Goal: Task Accomplishment & Management: Manage account settings

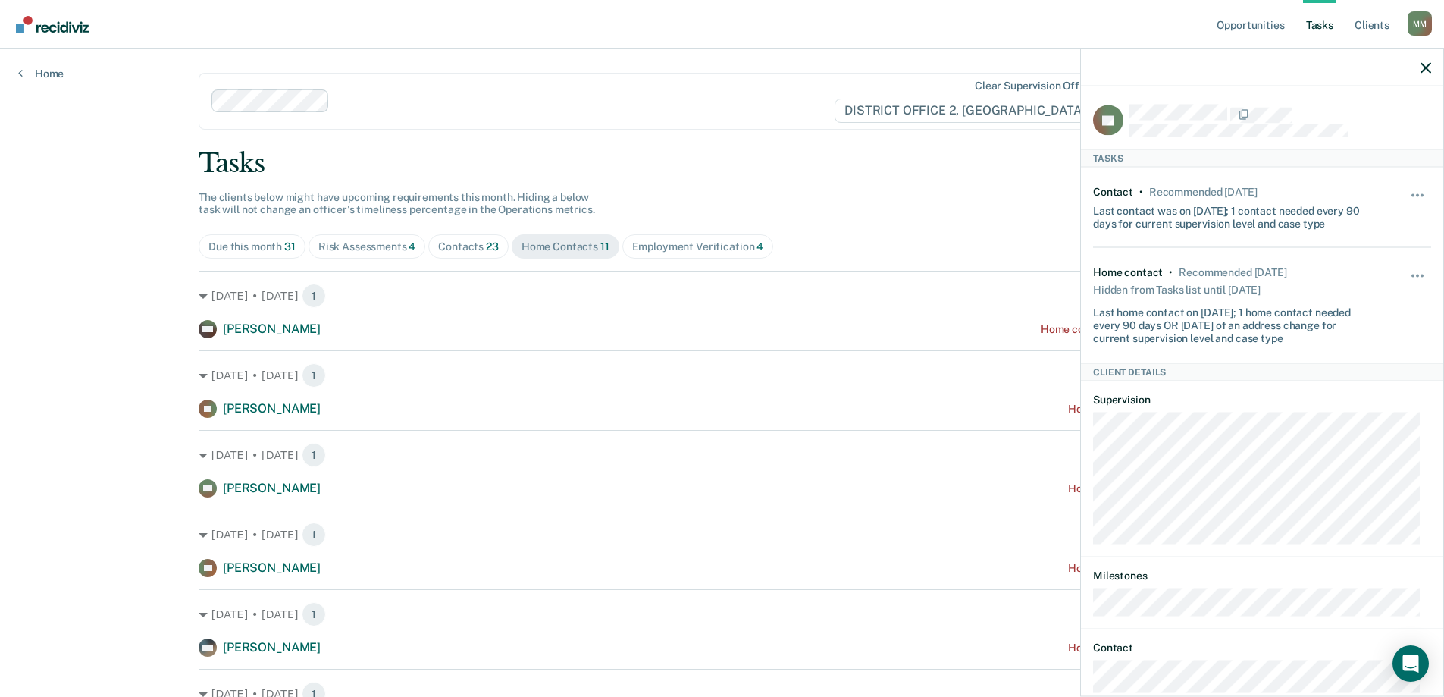
click at [457, 248] on div "Contacts 23" at bounding box center [468, 246] width 61 height 13
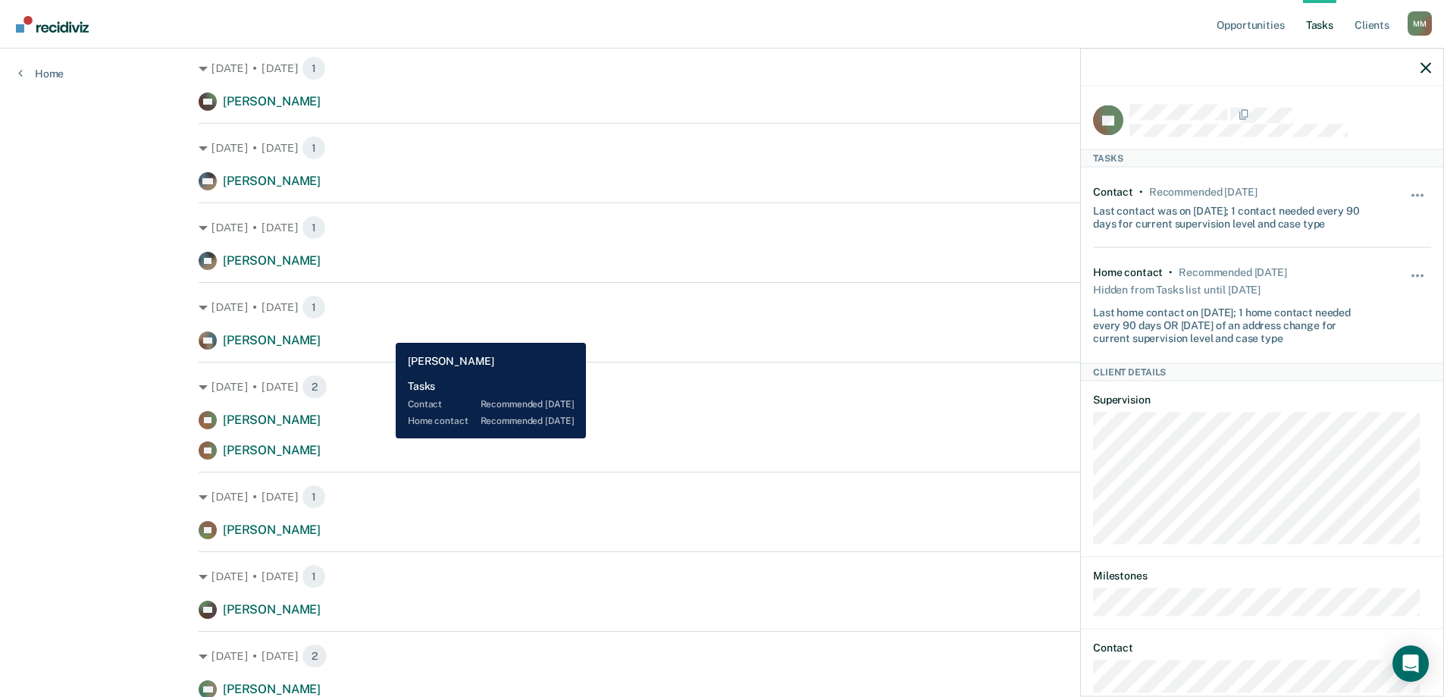
scroll to position [303, 0]
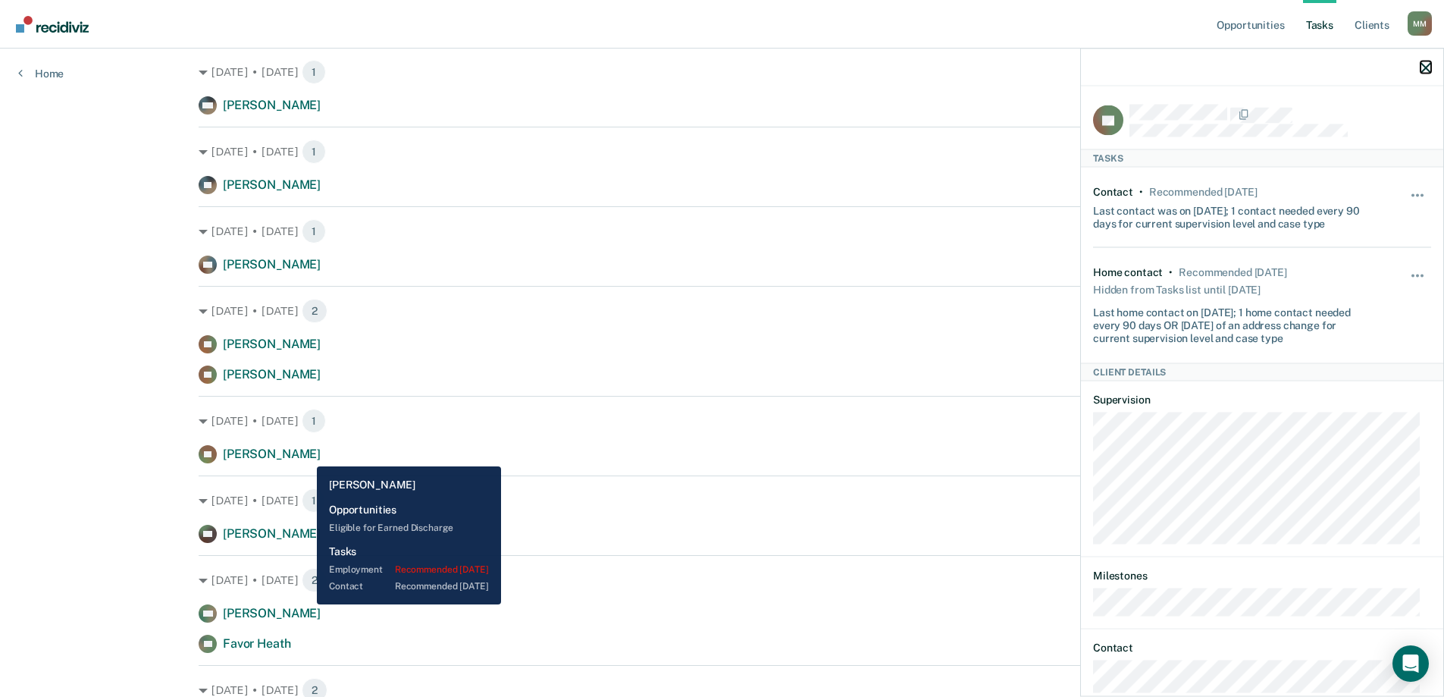
drag, startPoint x: 305, startPoint y: 455, endPoint x: 1421, endPoint y: 67, distance: 1181.3
click at [1421, 66] on icon "button" at bounding box center [1425, 67] width 11 height 11
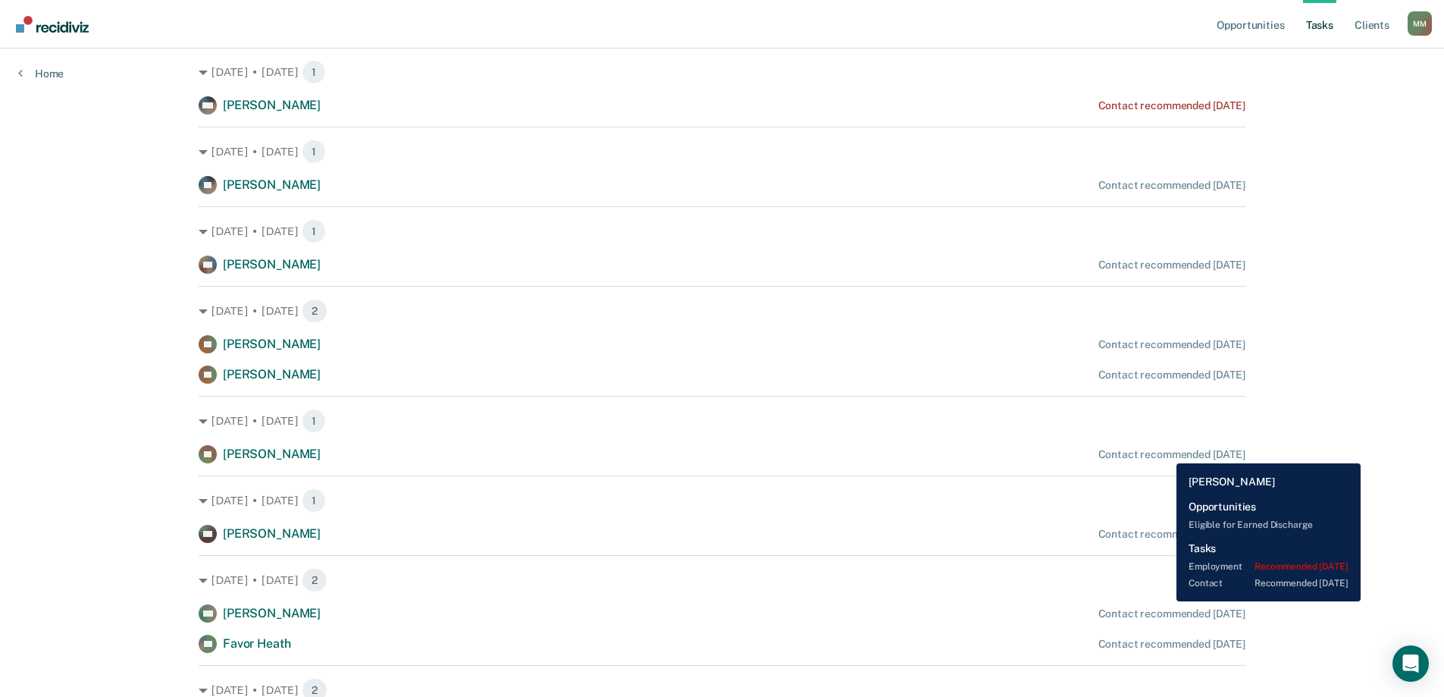
click at [1165, 452] on div "Contact recommended [DATE]" at bounding box center [1171, 454] width 147 height 13
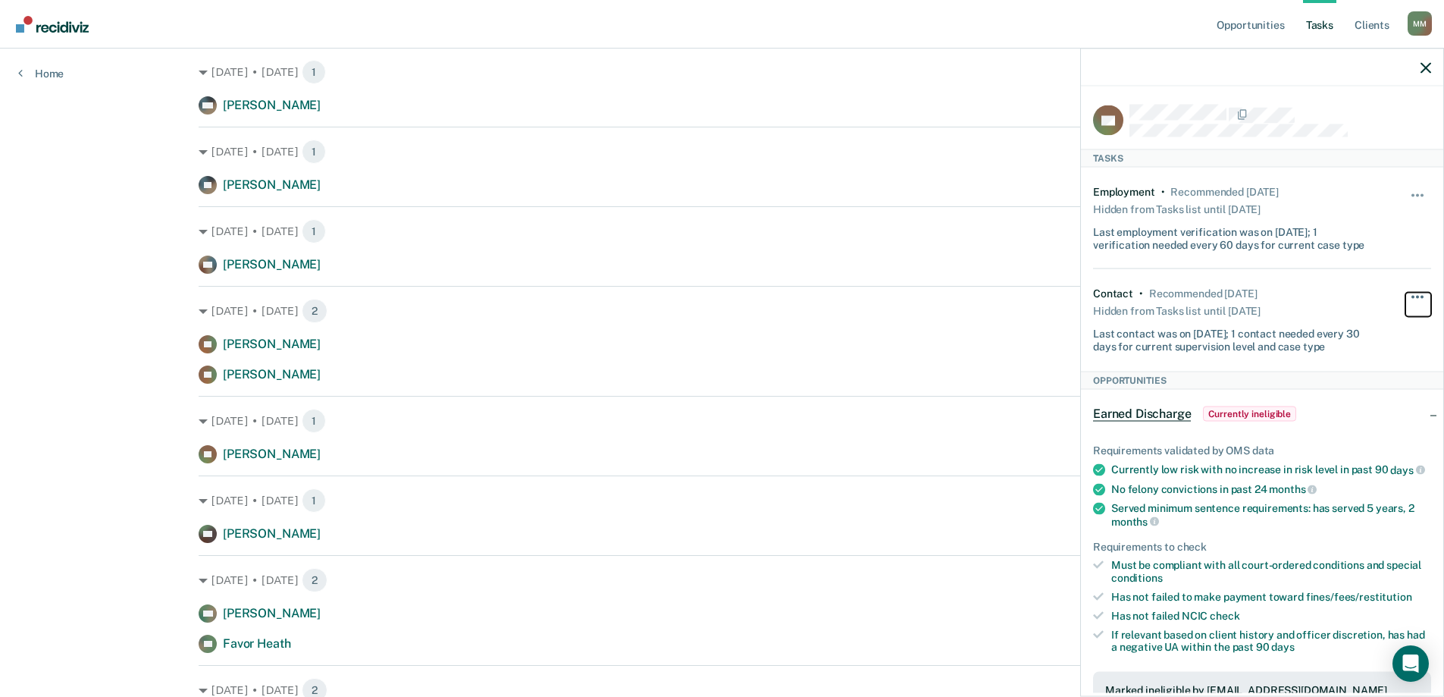
click at [1418, 293] on button "button" at bounding box center [1418, 305] width 26 height 24
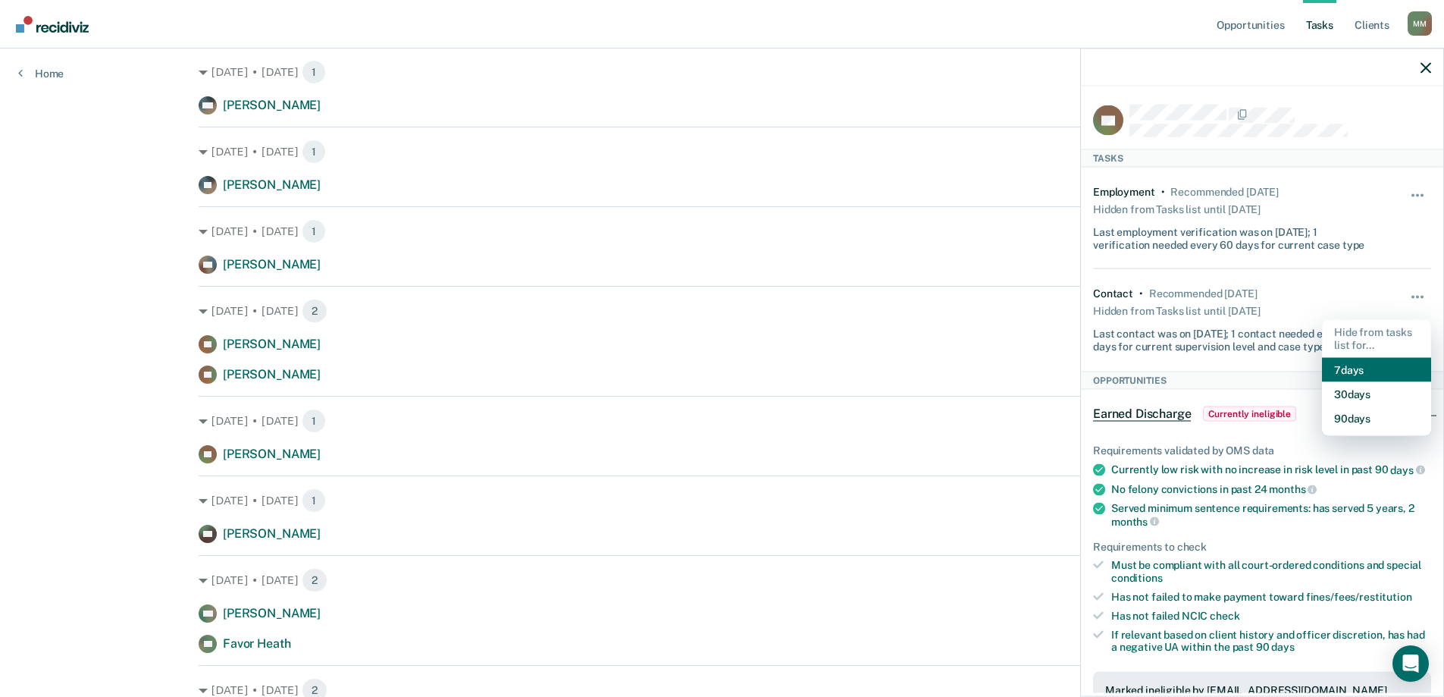
click at [1377, 365] on button "7 days" at bounding box center [1376, 369] width 109 height 24
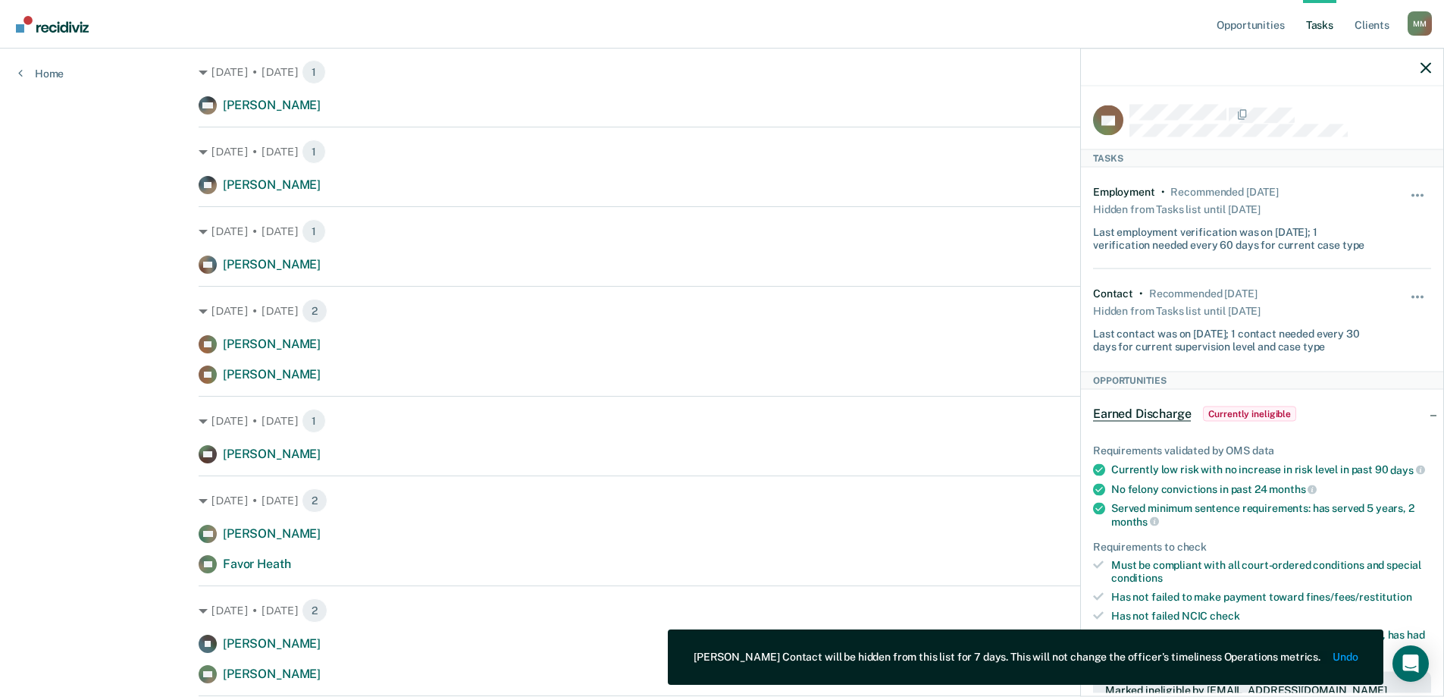
click at [675, 384] on div "[DATE] • [DATE] 1 CH [PERSON_NAME] Contact recommended [DATE] [DATE] • [DATE] 1…" at bounding box center [722, 639] width 1047 height 1345
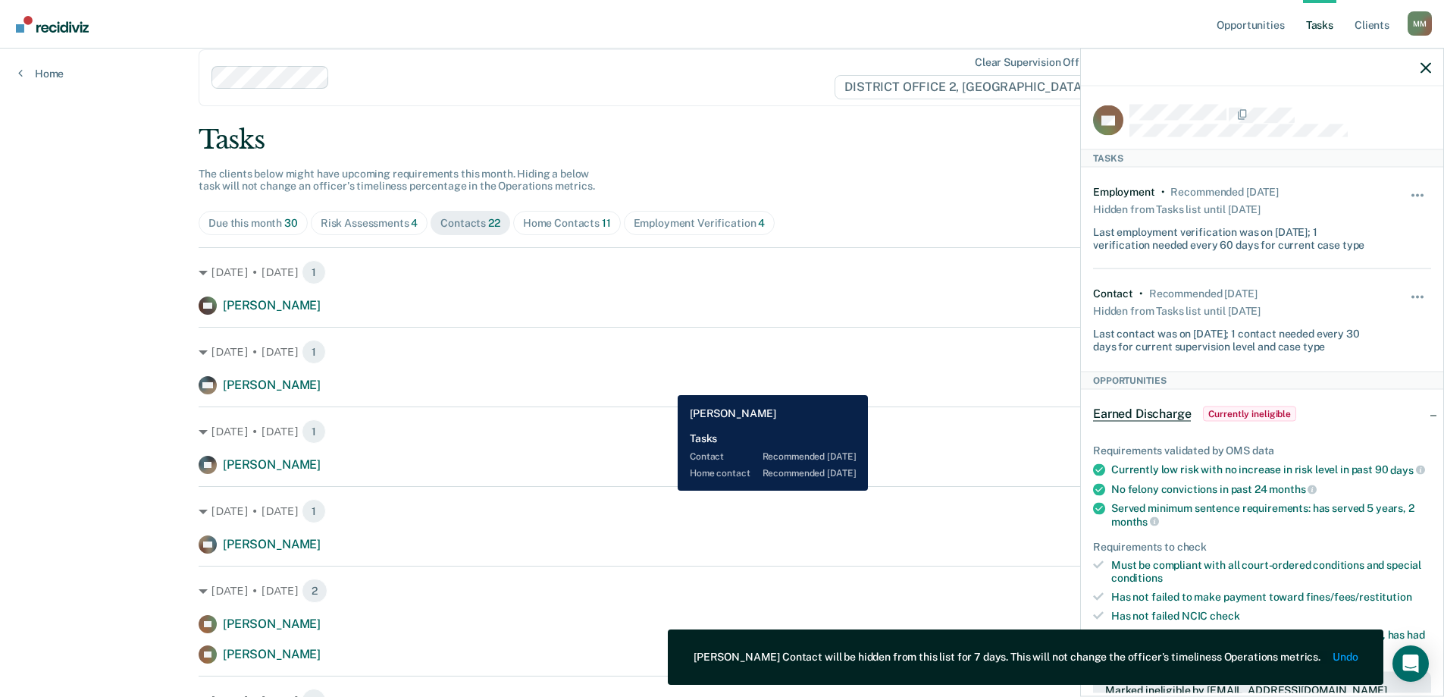
scroll to position [0, 0]
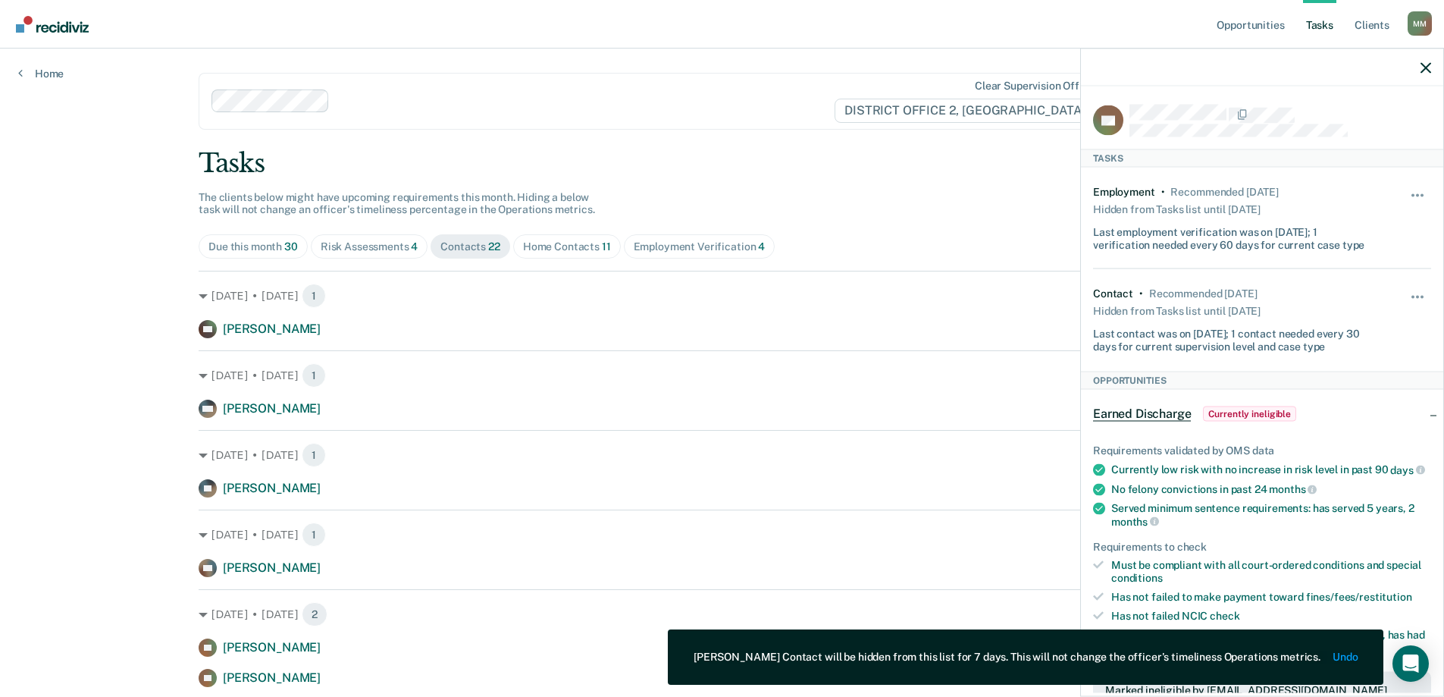
click at [660, 249] on div "Employment Verification 4" at bounding box center [700, 246] width 132 height 13
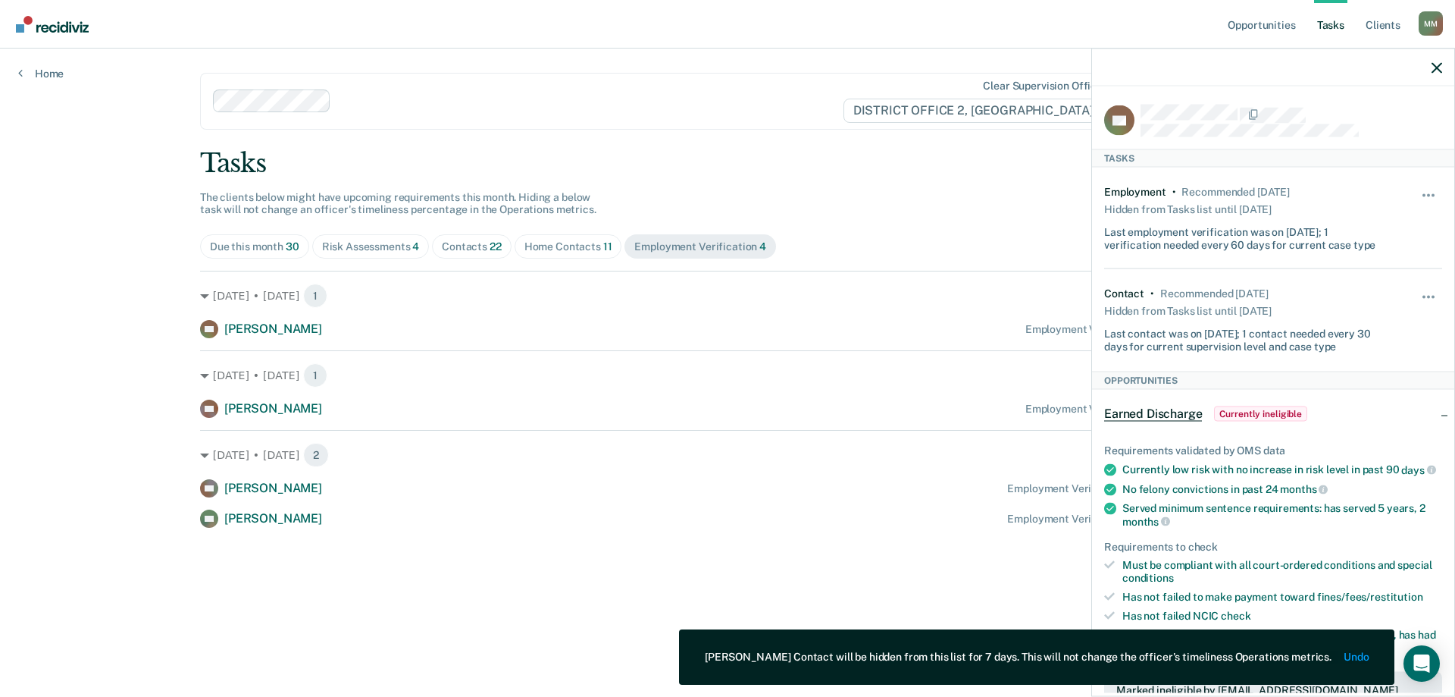
click at [384, 250] on div "Risk Assessments 4" at bounding box center [371, 246] width 98 height 13
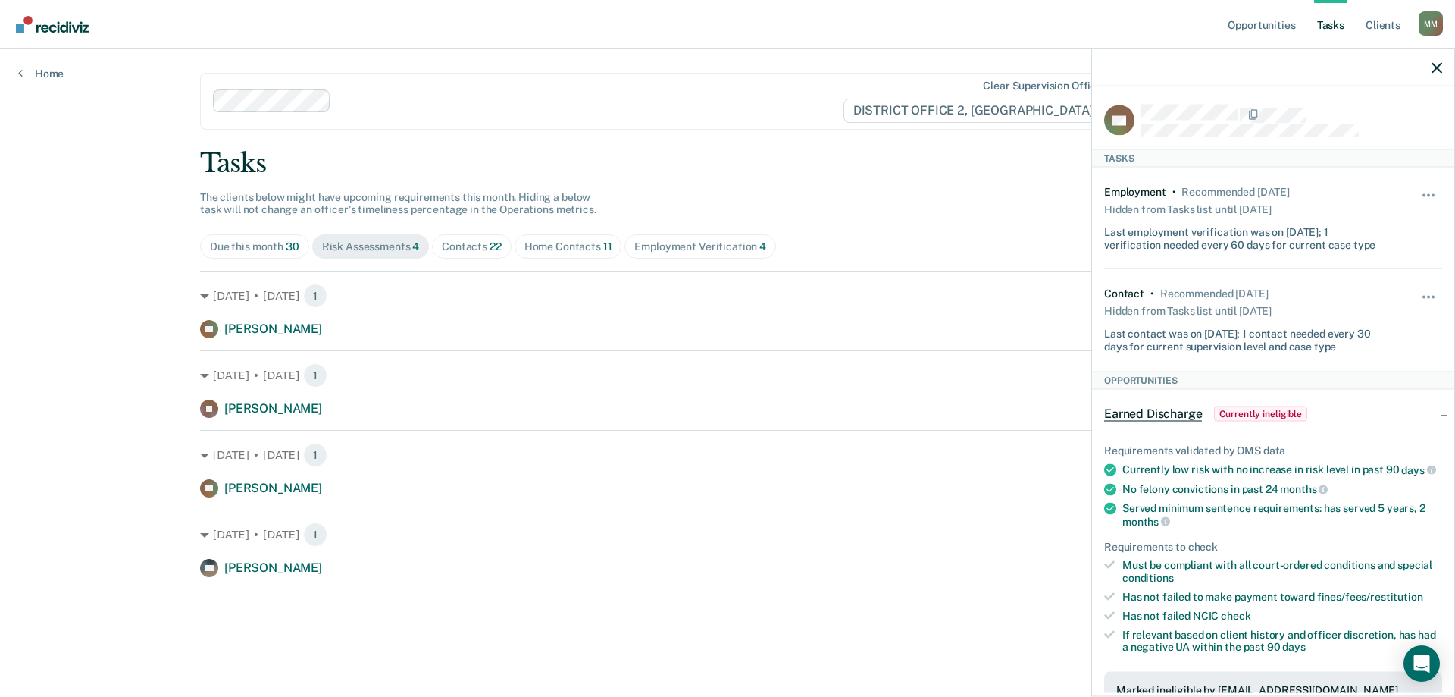
click at [607, 424] on div "[DATE] • [DATE] 1 CT [PERSON_NAME] Risk assessment due [DATE] [DATE] • [DATE] 1…" at bounding box center [727, 424] width 1055 height 306
click at [1443, 63] on div at bounding box center [1273, 68] width 362 height 38
click at [1439, 67] on icon "button" at bounding box center [1437, 67] width 11 height 11
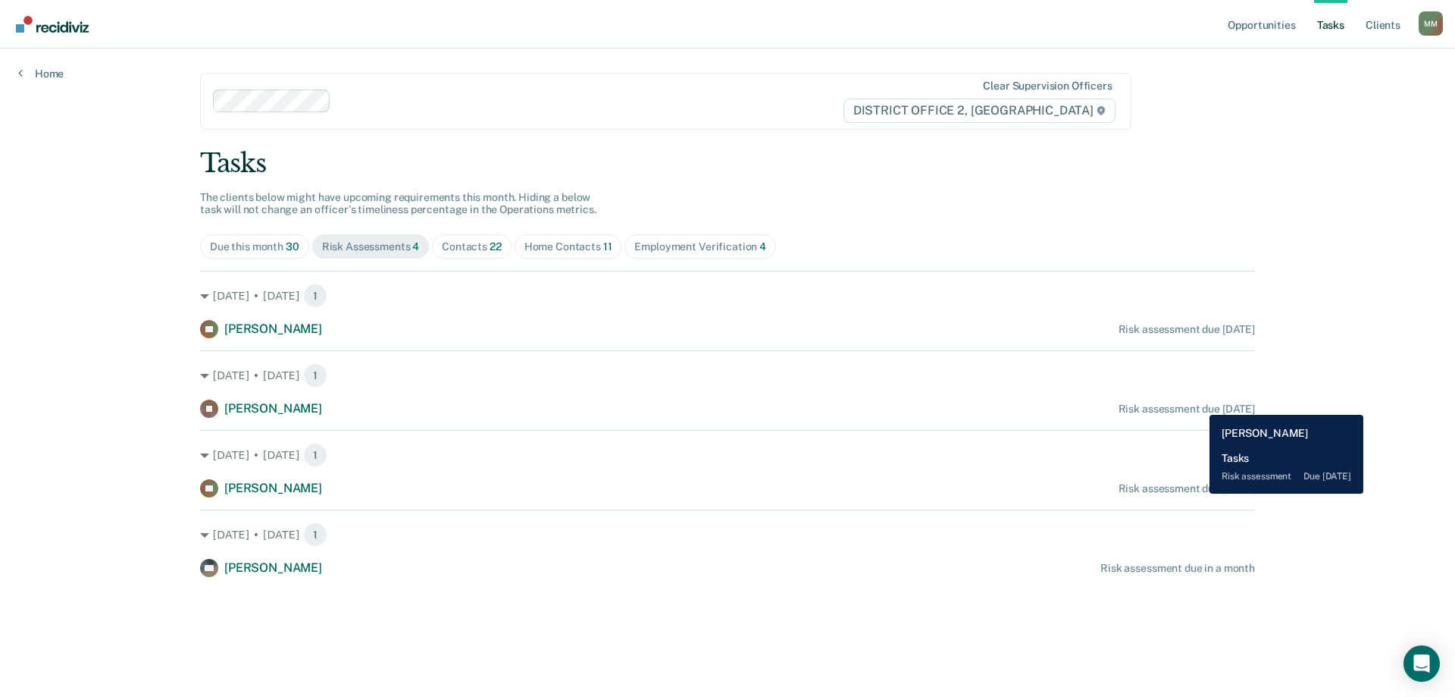
drag, startPoint x: 1198, startPoint y: 403, endPoint x: 1152, endPoint y: 407, distance: 46.4
click at [1152, 407] on div "Risk assessment due [DATE]" at bounding box center [1187, 408] width 136 height 13
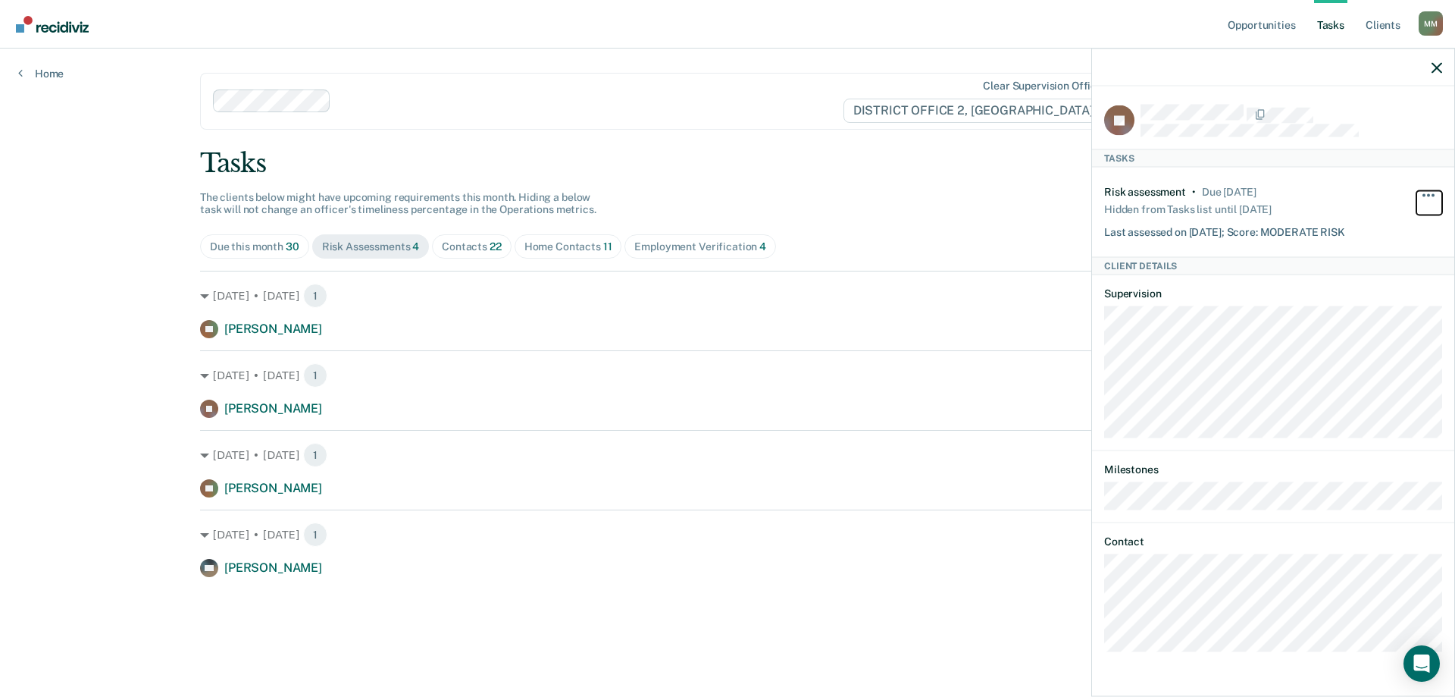
click at [1426, 191] on button "button" at bounding box center [1430, 202] width 26 height 24
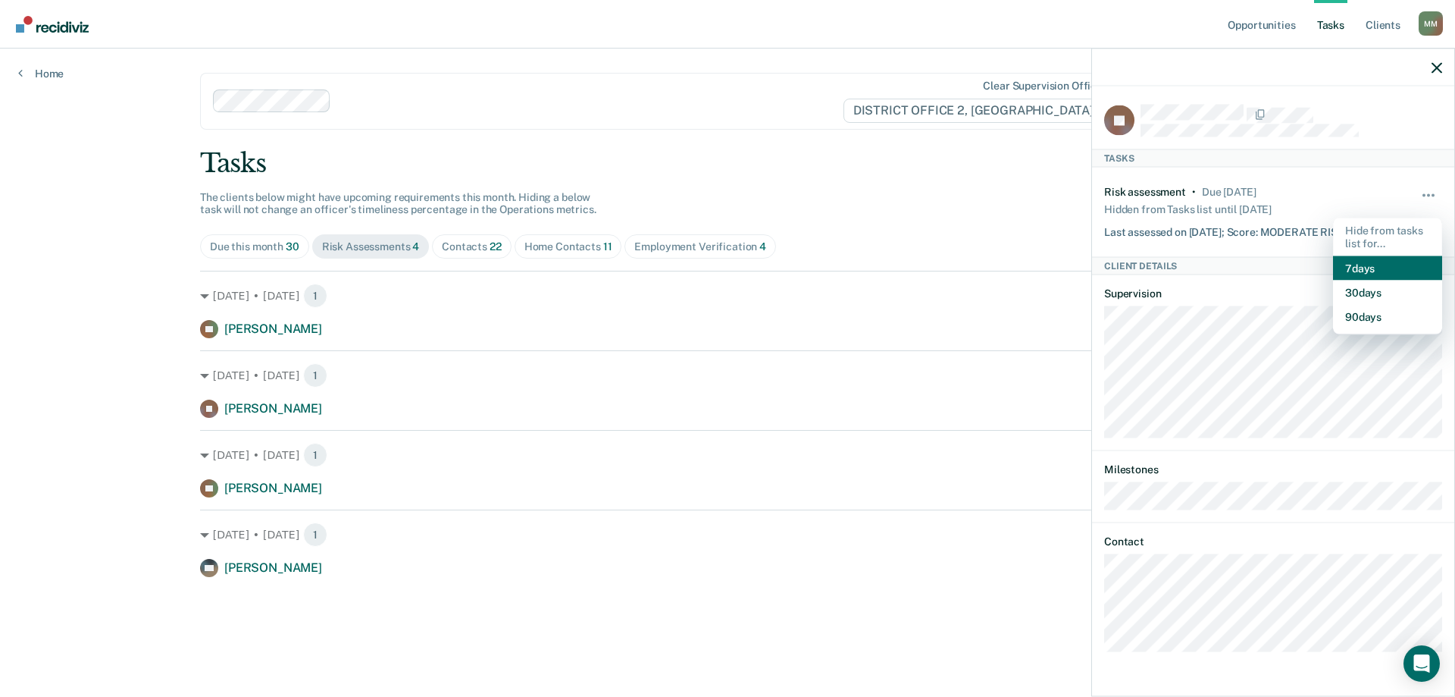
click at [1386, 263] on button "7 days" at bounding box center [1387, 267] width 109 height 24
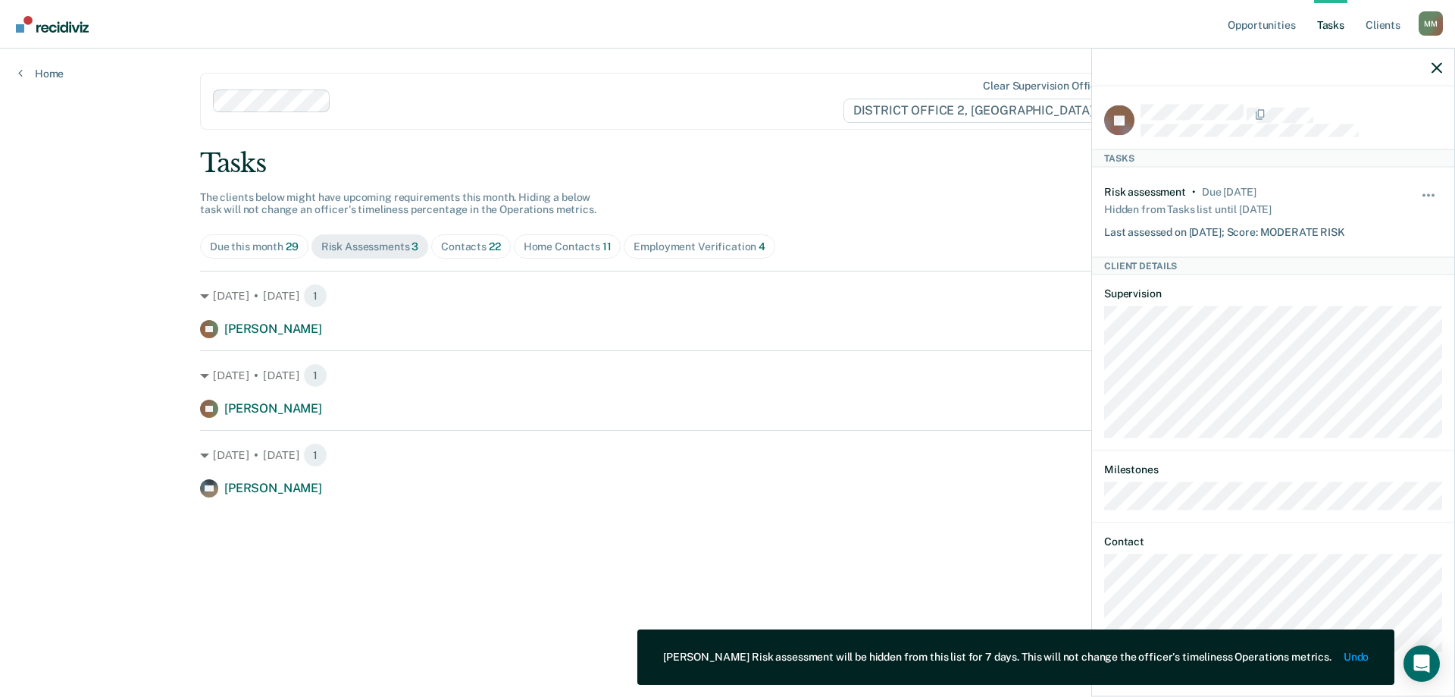
click at [1442, 70] on div at bounding box center [1273, 68] width 362 height 38
click at [1442, 69] on div at bounding box center [1273, 68] width 362 height 38
click at [1439, 64] on icon "button" at bounding box center [1437, 67] width 11 height 11
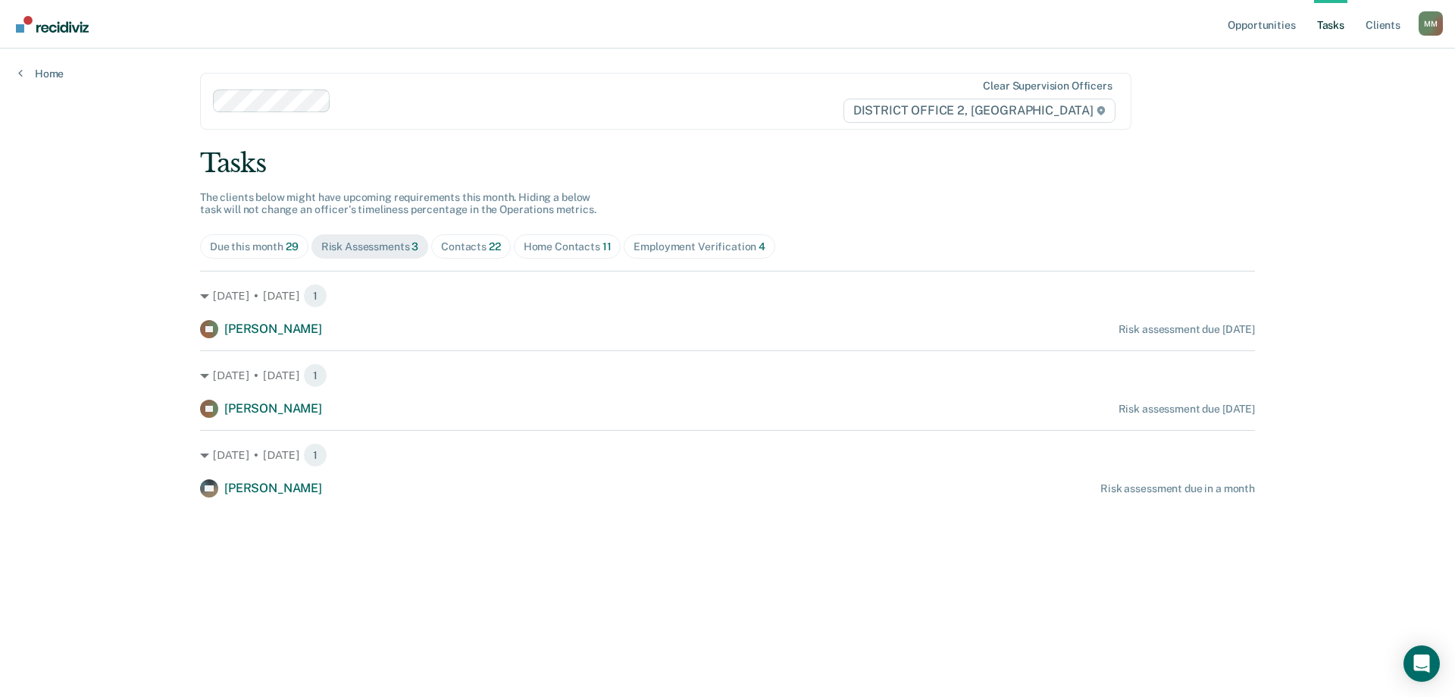
click at [266, 243] on div "Due this month 29" at bounding box center [254, 246] width 89 height 13
